Goal: Complete application form: Complete application form

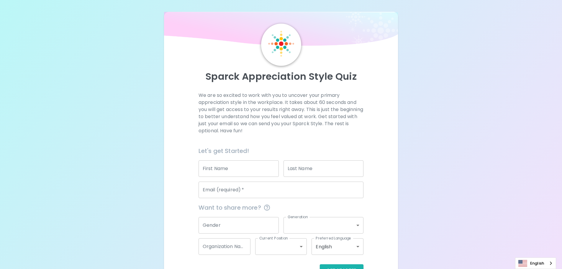
click at [241, 170] on input "First Name" at bounding box center [239, 168] width 80 height 17
type input "[PERSON_NAME]"
type input "Sowemimo"
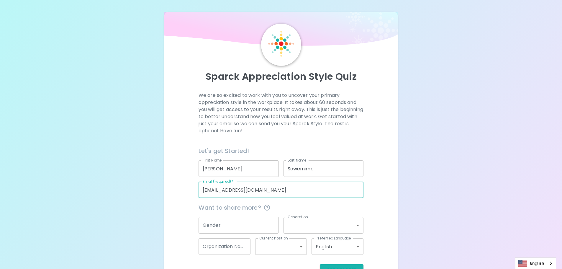
type input "[EMAIL_ADDRESS][DOMAIN_NAME]"
click at [380, 106] on div "We are so excited to work with you to uncover your primary appreciation style i…" at bounding box center [281, 184] width 220 height 185
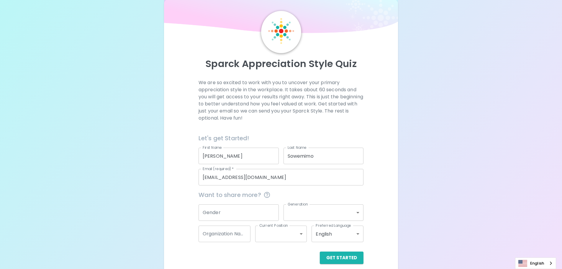
scroll to position [19, 0]
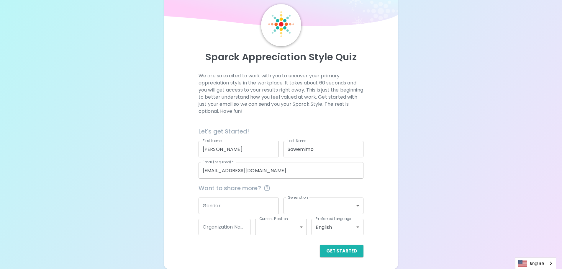
click at [246, 233] on input "Organization Name" at bounding box center [225, 227] width 52 height 17
type input "PCL"
click at [320, 204] on body "Sparck Appreciation Style Quiz We are so excited to work with you to uncover yo…" at bounding box center [281, 125] width 562 height 288
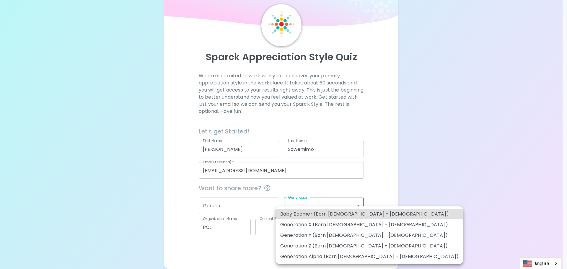
click at [336, 231] on li "Generation Y (Born [DEMOGRAPHIC_DATA] - [DEMOGRAPHIC_DATA])" at bounding box center [369, 235] width 188 height 11
type input "generation_y"
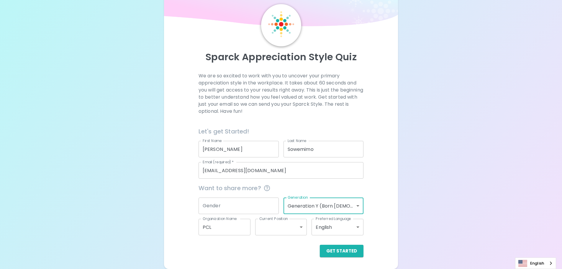
click at [303, 235] on div "Get Started" at bounding box center [279, 246] width 170 height 22
click at [302, 230] on body "Sparck Appreciation Style Quiz We are so excited to work with you to uncover yo…" at bounding box center [283, 125] width 567 height 288
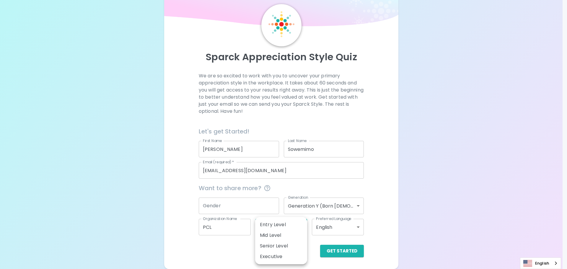
click at [302, 230] on li "Mid Level" at bounding box center [281, 235] width 52 height 11
type input "mid_level"
click at [302, 230] on body "Sparck Appreciation Style Quiz We are so excited to work with you to uncover yo…" at bounding box center [283, 125] width 567 height 288
click at [228, 248] on div at bounding box center [283, 134] width 567 height 269
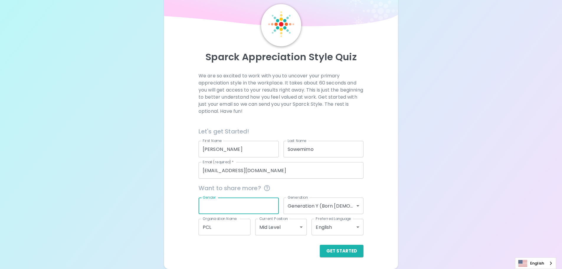
click at [238, 205] on input "Gender" at bounding box center [239, 205] width 80 height 17
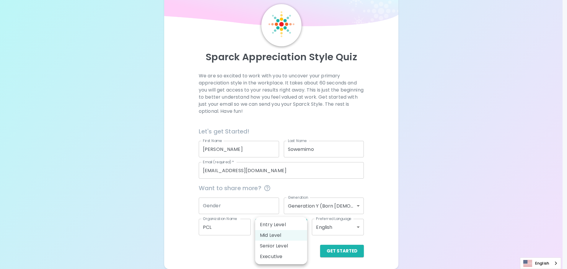
click at [295, 228] on body "Sparck Appreciation Style Quiz We are so excited to work with you to uncover yo…" at bounding box center [283, 125] width 567 height 288
click at [230, 250] on div at bounding box center [283, 134] width 567 height 269
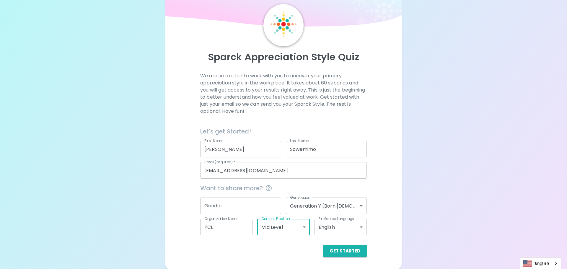
click at [300, 229] on body "Sparck Appreciation Style Quiz We are so excited to work with you to uncover yo…" at bounding box center [283, 125] width 567 height 288
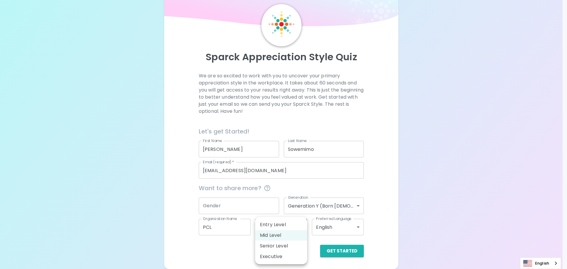
click at [235, 249] on div at bounding box center [283, 134] width 567 height 269
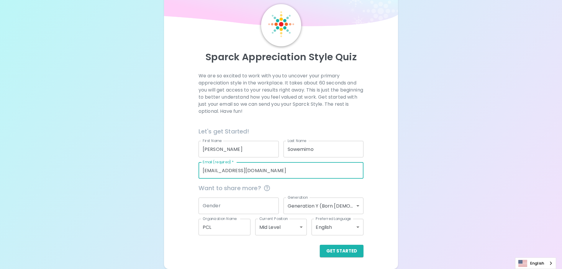
drag, startPoint x: 257, startPoint y: 174, endPoint x: 158, endPoint y: 171, distance: 99.8
click at [158, 171] on div "Sparck Appreciation Style Quiz We are so excited to work with you to uncover yo…" at bounding box center [281, 125] width 562 height 288
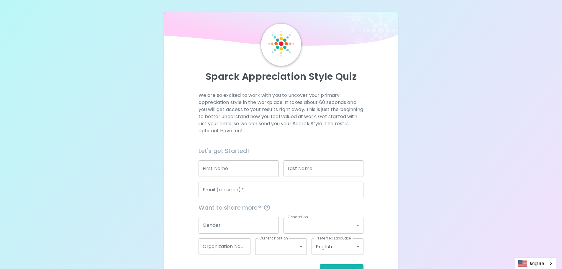
scroll to position [19, 0]
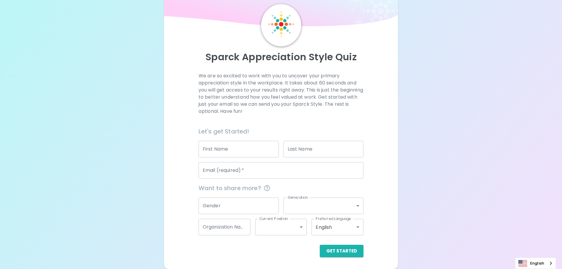
click at [230, 171] on input "Email (required)   *" at bounding box center [281, 170] width 165 height 17
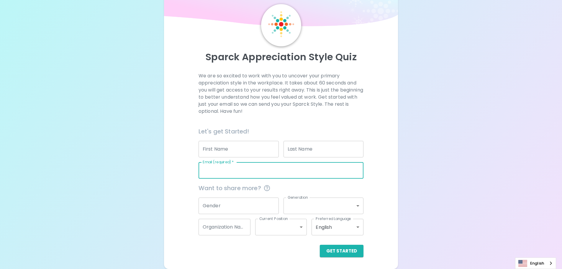
paste input "[EMAIL_ADDRESS][DOMAIN_NAME]"
type input "[EMAIL_ADDRESS][DOMAIN_NAME]"
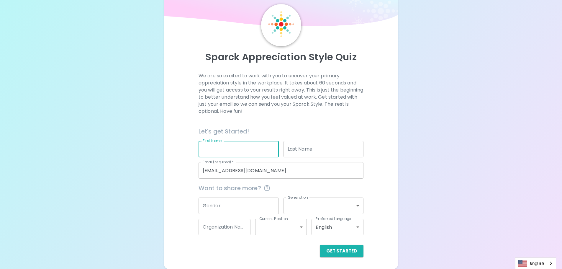
click at [226, 150] on input "First Name" at bounding box center [239, 149] width 80 height 17
type input "[PERSON_NAME]"
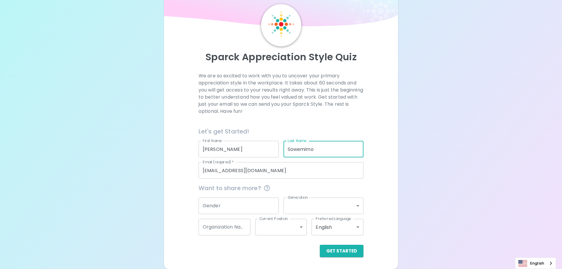
type input "Sowemimo"
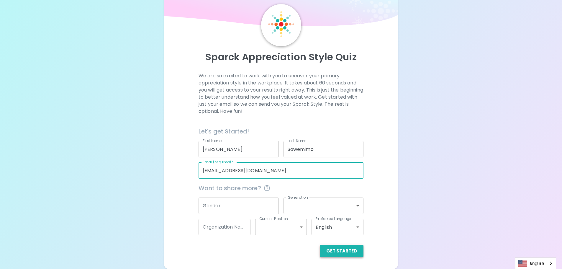
click at [333, 251] on button "Get Started" at bounding box center [342, 251] width 44 height 12
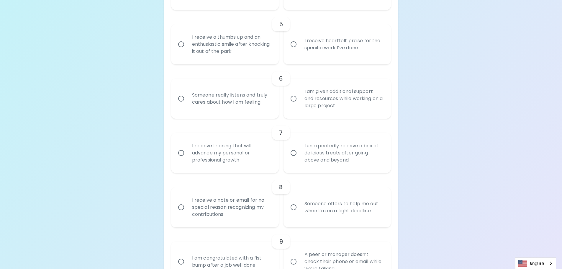
scroll to position [374, 0]
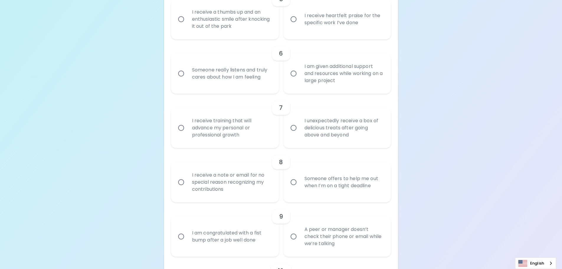
click at [242, 178] on div "I receive a note or email for no special reason recognizing my contributions" at bounding box center [231, 181] width 88 height 35
click at [187, 178] on input "I receive a note or email for no special reason recognizing my contributions" at bounding box center [181, 182] width 12 height 12
radio input "true"
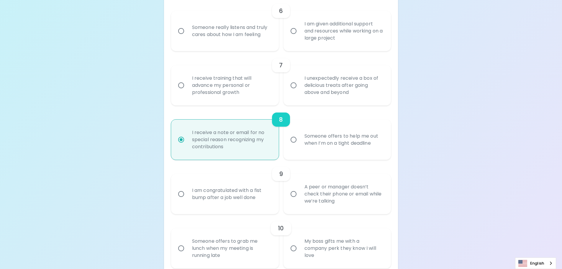
scroll to position [421, 0]
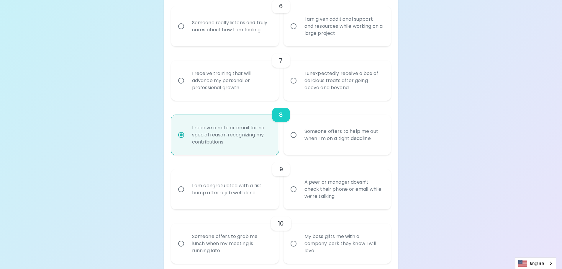
click at [231, 193] on div "I am congratulated with a fist bump after a job well done" at bounding box center [231, 189] width 88 height 28
click at [187, 193] on input "I am congratulated with a fist bump after a job well done" at bounding box center [181, 189] width 12 height 12
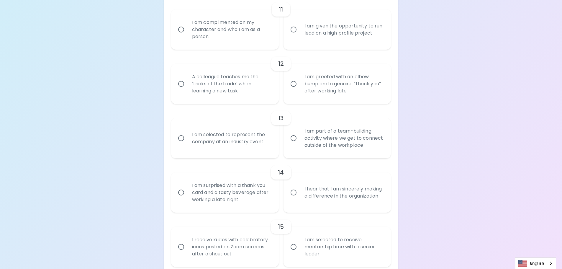
scroll to position [716, 0]
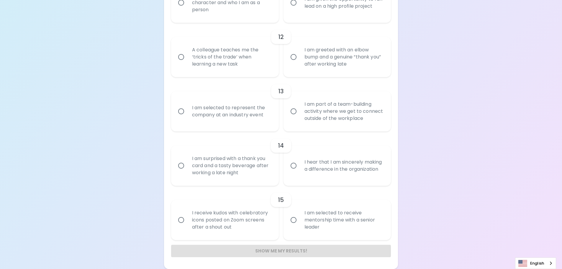
radio input "true"
click at [295, 167] on input "I hear that I am sincerely making a difference in the organization" at bounding box center [293, 165] width 12 height 12
radio input "false"
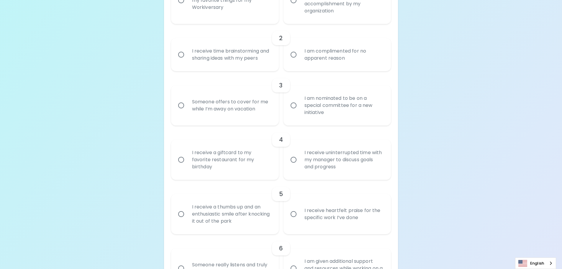
scroll to position [207, 0]
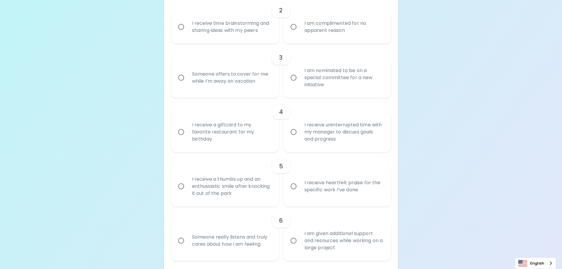
radio input "true"
click at [293, 131] on input "I receive uninterrupted time with my manager to discuss goals and progress" at bounding box center [293, 132] width 12 height 12
radio input "false"
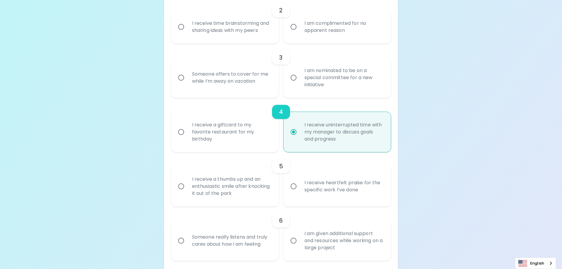
scroll to position [254, 0]
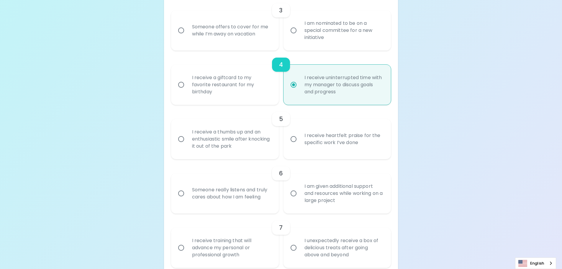
radio input "true"
click at [294, 194] on input "I am given additional support and resources while working on a large project" at bounding box center [293, 193] width 12 height 12
radio input "false"
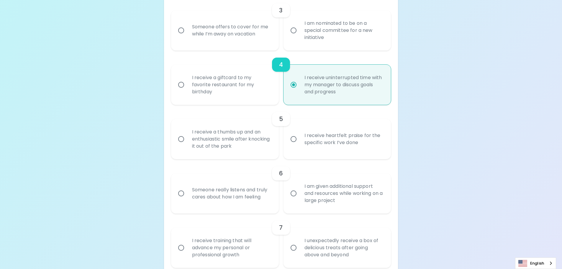
radio input "true"
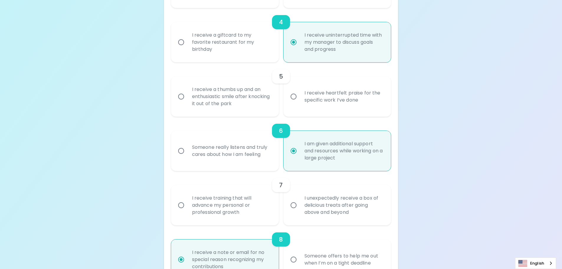
scroll to position [301, 0]
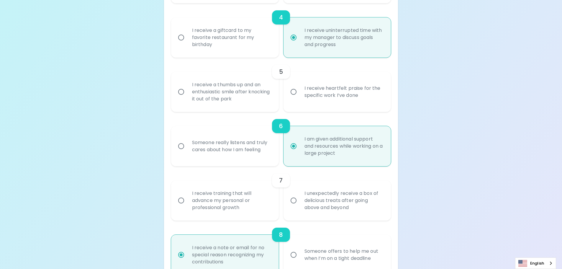
radio input "true"
click at [243, 199] on div "I receive training that will advance my personal or professional growth" at bounding box center [231, 200] width 88 height 35
click at [187, 199] on input "I receive training that will advance my personal or professional growth" at bounding box center [181, 200] width 12 height 12
radio input "false"
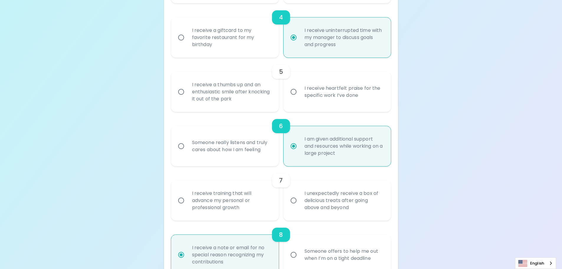
radio input "false"
radio input "true"
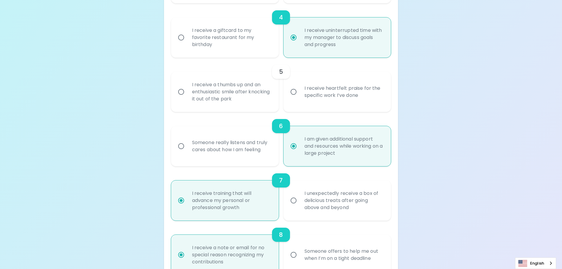
scroll to position [348, 0]
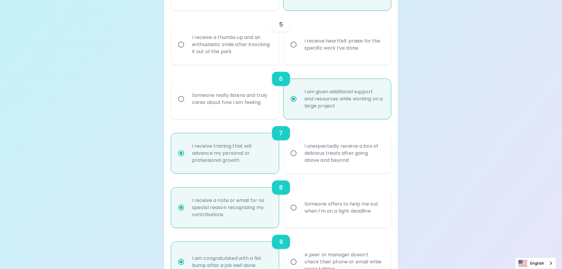
radio input "false"
radio input "true"
click at [295, 207] on input "Someone offers to help me out when I’m on a tight deadline" at bounding box center [293, 207] width 12 height 12
radio input "false"
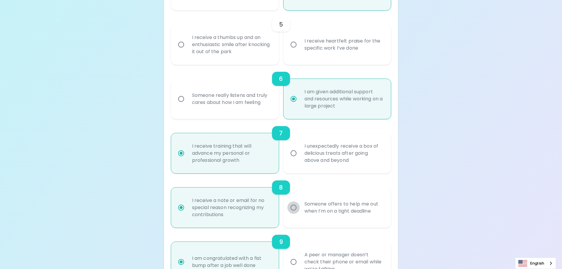
radio input "false"
radio input "true"
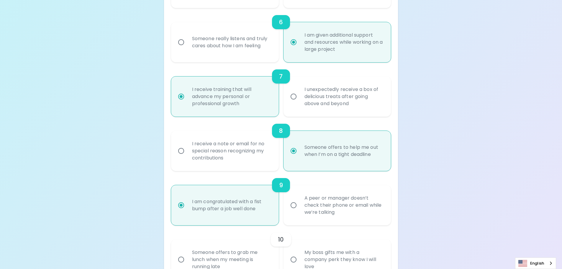
scroll to position [496, 0]
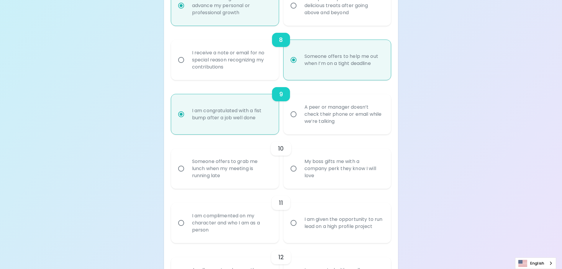
radio input "true"
click at [238, 166] on div "Someone offers to grab me lunch when my meeting is running late" at bounding box center [231, 168] width 88 height 35
click at [187, 166] on input "Someone offers to grab me lunch when my meeting is running late" at bounding box center [181, 168] width 12 height 12
radio input "false"
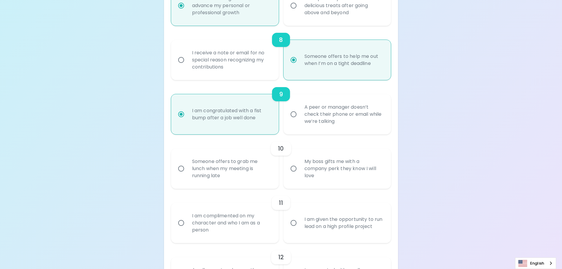
radio input "false"
radio input "true"
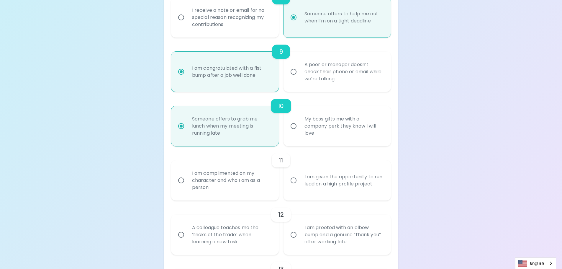
scroll to position [543, 0]
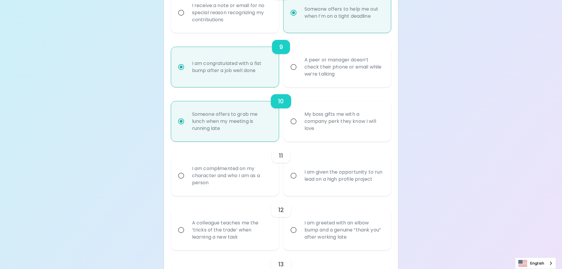
radio input "true"
click at [240, 176] on div "I am complimented on my character and who I am as a person" at bounding box center [231, 175] width 88 height 35
click at [187, 176] on input "I am complimented on my character and who I am as a person" at bounding box center [181, 175] width 12 height 12
radio input "false"
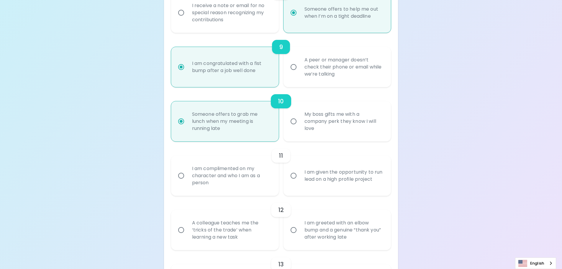
radio input "false"
radio input "true"
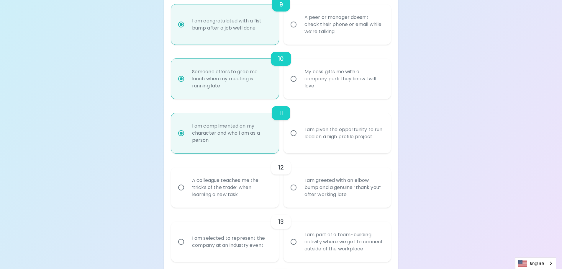
scroll to position [590, 0]
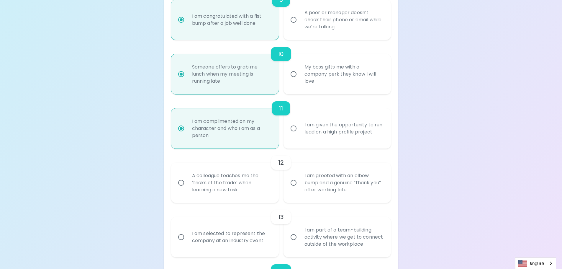
radio input "true"
click at [325, 125] on div "I am given the opportunity to run lead on a high profile project" at bounding box center [344, 128] width 88 height 28
click at [300, 125] on input "I am given the opportunity to run lead on a high profile project" at bounding box center [293, 128] width 12 height 12
radio input "false"
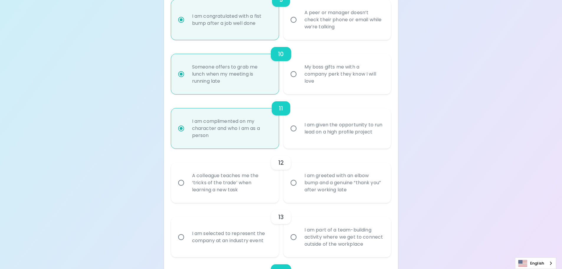
radio input "false"
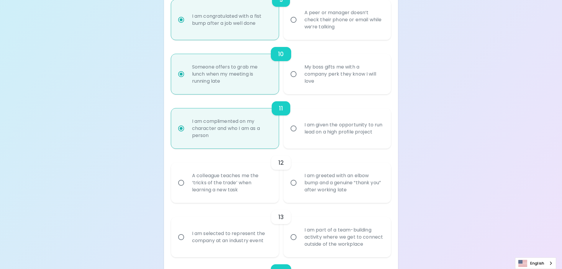
radio input "false"
radio input "true"
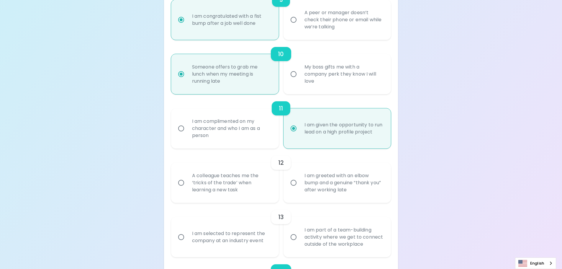
radio input "true"
click at [236, 184] on div "A colleague teaches me the ‘tricks of the trade’ when learning a new task" at bounding box center [231, 182] width 88 height 35
click at [187, 184] on input "A colleague teaches me the ‘tricks of the trade’ when learning a new task" at bounding box center [181, 182] width 12 height 12
radio input "false"
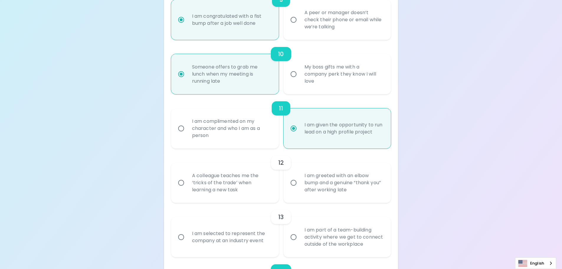
radio input "false"
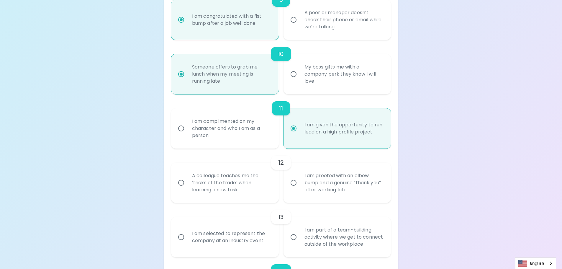
radio input "true"
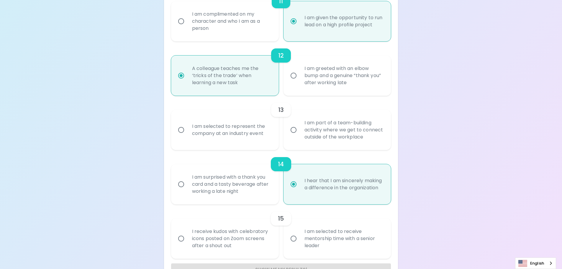
scroll to position [716, 0]
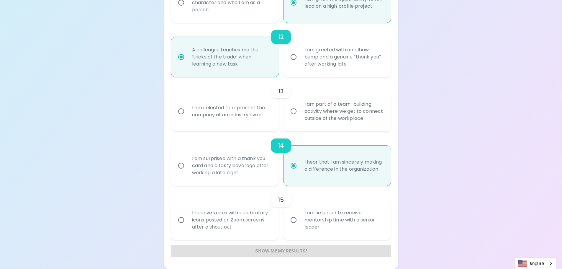
radio input "true"
click at [221, 111] on div "I am selected to represent the company at an industry event" at bounding box center [231, 111] width 88 height 28
click at [187, 111] on input "I am selected to represent the company at an industry event" at bounding box center [181, 111] width 12 height 12
radio input "false"
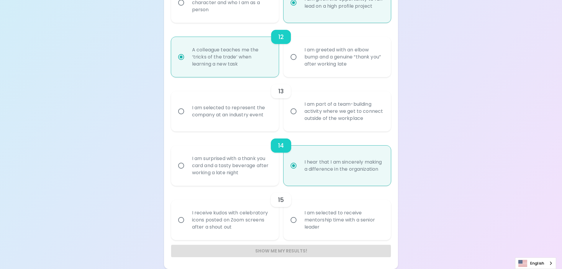
radio input "false"
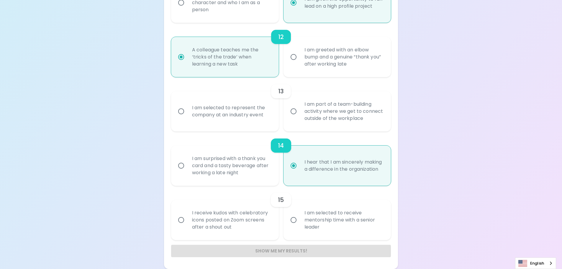
radio input "false"
radio input "true"
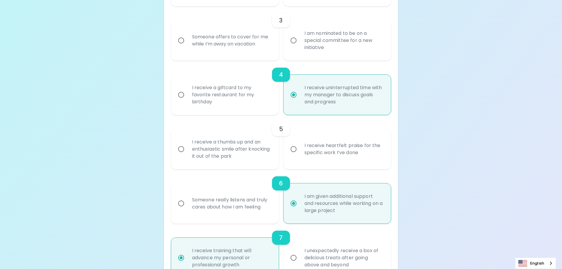
scroll to position [96, 0]
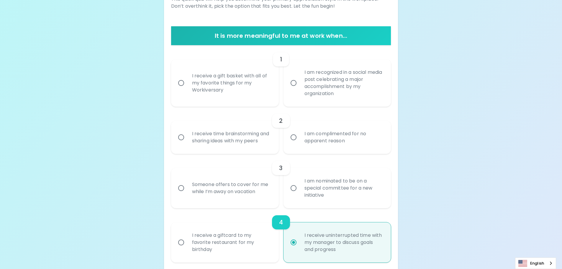
radio input "true"
click at [244, 81] on div "I receive a gift basket with all of my favorite things for my Workiversary" at bounding box center [231, 82] width 88 height 35
click at [187, 81] on input "I receive a gift basket with all of my favorite things for my Workiversary" at bounding box center [181, 83] width 12 height 12
radio input "false"
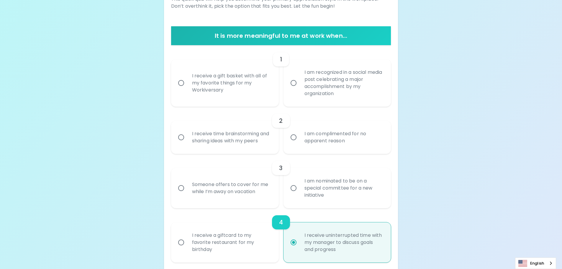
radio input "false"
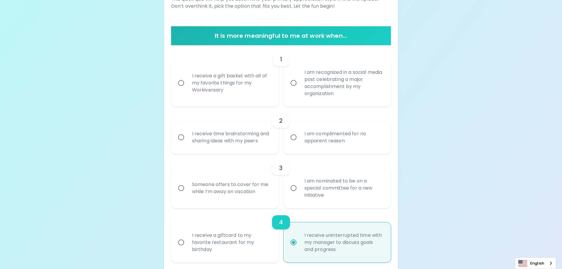
radio input "false"
radio input "true"
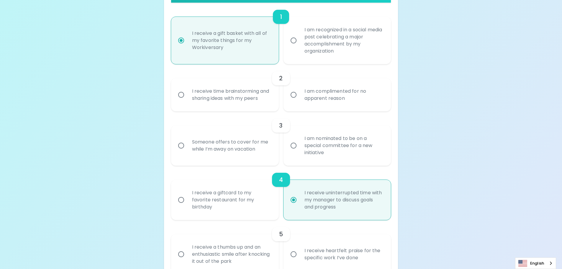
scroll to position [143, 0]
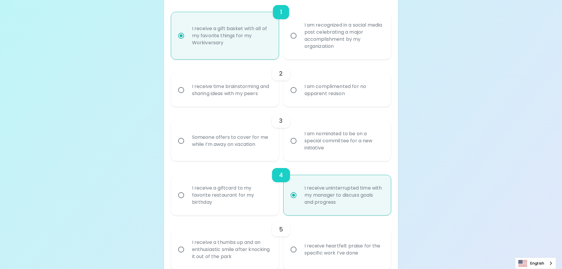
radio input "true"
click at [232, 91] on div "I receive time brainstorming and sharing ideas with my peers" at bounding box center [231, 90] width 88 height 28
click at [187, 91] on input "I receive time brainstorming and sharing ideas with my peers" at bounding box center [181, 90] width 12 height 12
radio input "false"
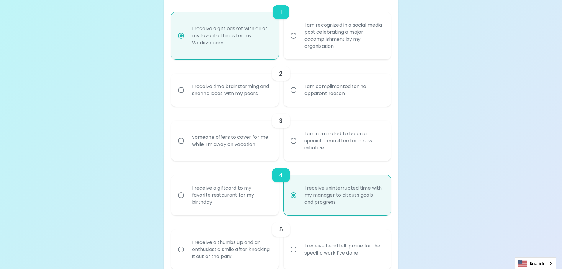
radio input "false"
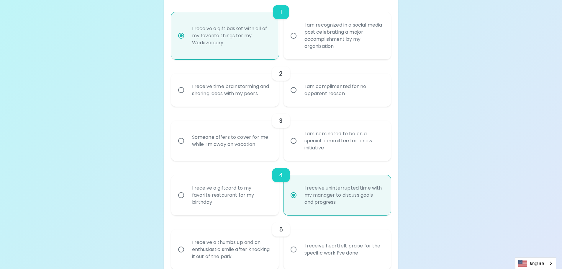
radio input "false"
radio input "true"
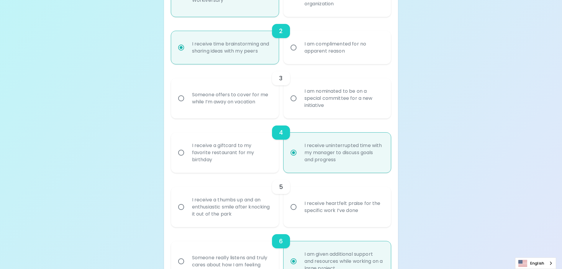
scroll to position [191, 0]
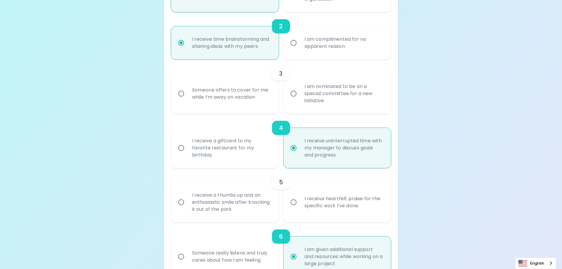
radio input "true"
click at [230, 94] on div "Someone offers to cover for me while I’m away on vacation" at bounding box center [231, 93] width 88 height 28
click at [187, 94] on input "Someone offers to cover for me while I’m away on vacation" at bounding box center [181, 93] width 12 height 12
radio input "false"
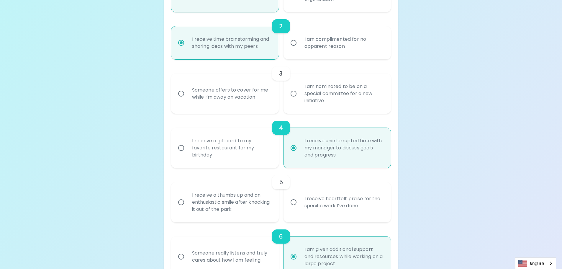
radio input "false"
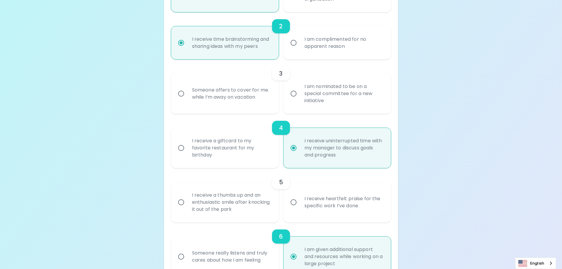
radio input "false"
radio input "true"
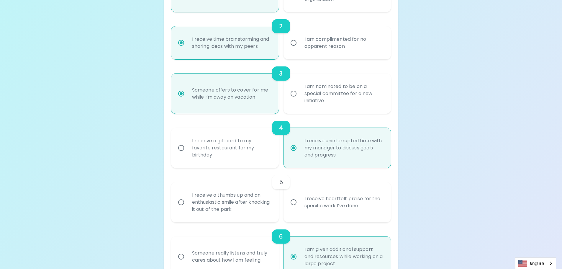
scroll to position [238, 0]
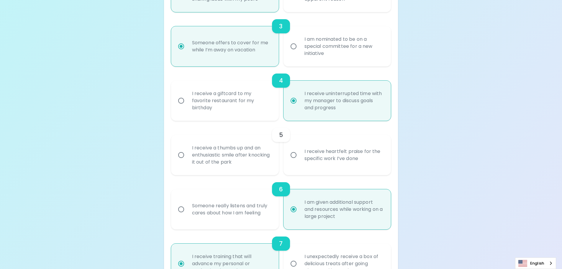
radio input "true"
click at [227, 154] on div "I receive a thumbs up and an enthusiastic smile after knocking it out of the pa…" at bounding box center [231, 154] width 88 height 35
click at [187, 154] on input "I receive a thumbs up and an enthusiastic smile after knocking it out of the pa…" at bounding box center [181, 155] width 12 height 12
radio input "false"
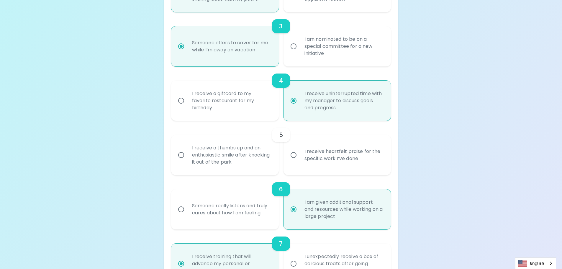
radio input "false"
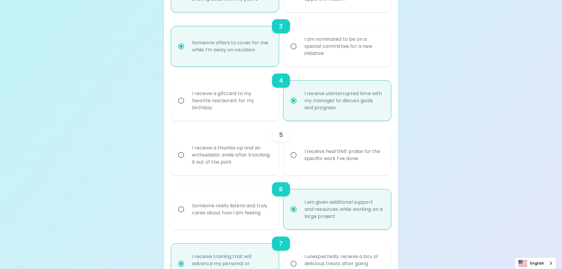
radio input "false"
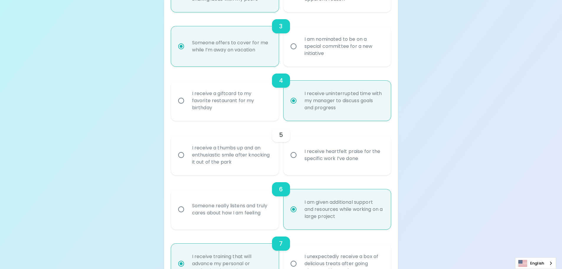
radio input "true"
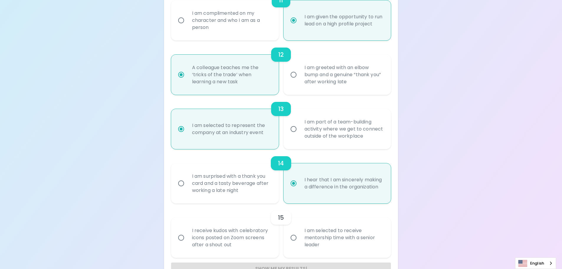
scroll to position [716, 0]
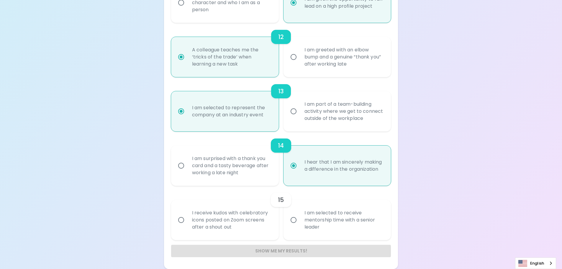
radio input "true"
click at [325, 222] on div "I am selected to receive mentorship time with a senior leader" at bounding box center [344, 219] width 88 height 35
click at [300, 222] on input "I am selected to receive mentorship time with a senior leader" at bounding box center [293, 220] width 12 height 12
radio input "false"
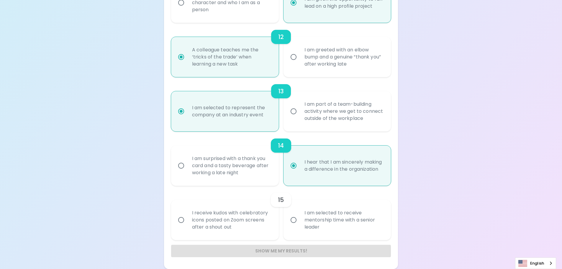
radio input "false"
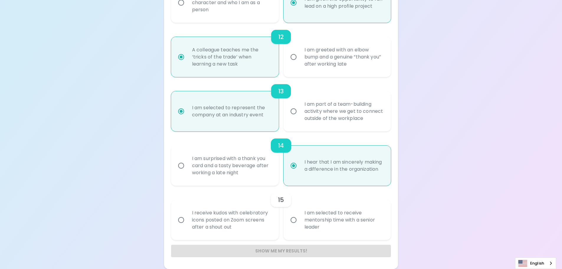
radio input "false"
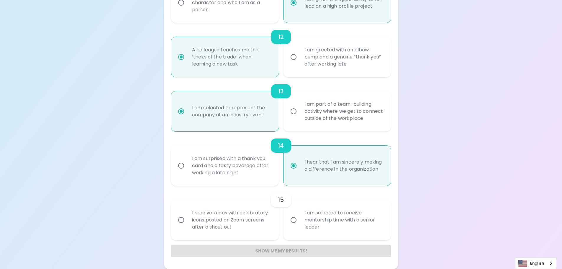
radio input "true"
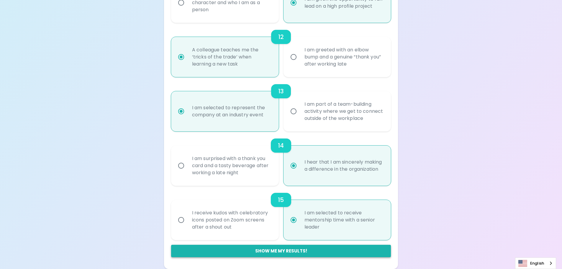
radio input "true"
click at [263, 253] on button "Show me my results!" at bounding box center [281, 251] width 220 height 12
radio input "false"
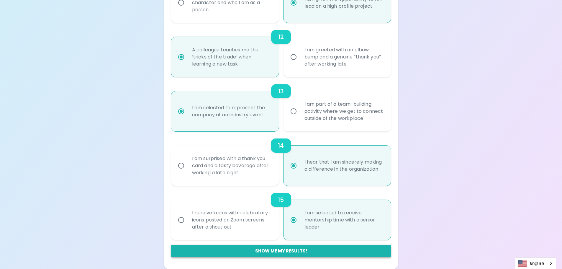
radio input "false"
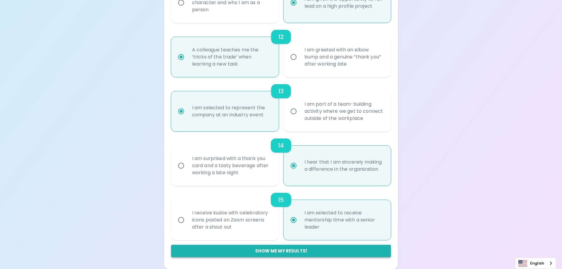
radio input "false"
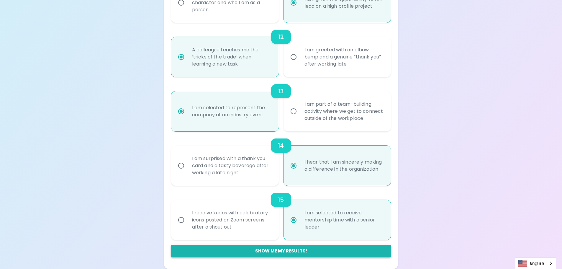
radio input "false"
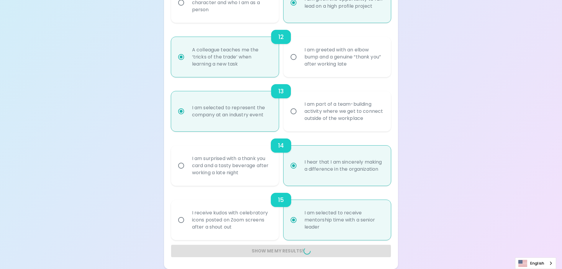
radio input "false"
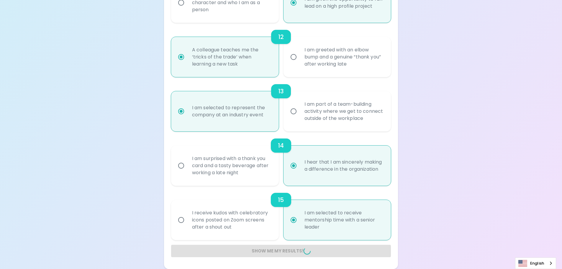
radio input "false"
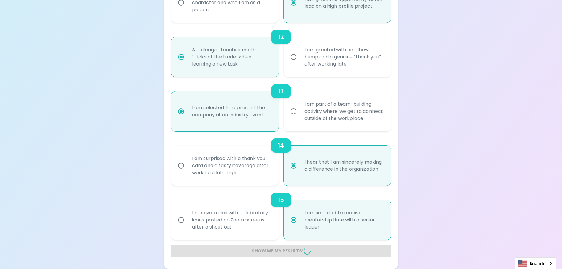
radio input "false"
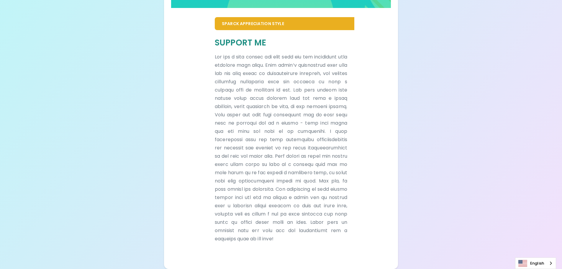
scroll to position [128, 0]
